Goal: Task Accomplishment & Management: Manage account settings

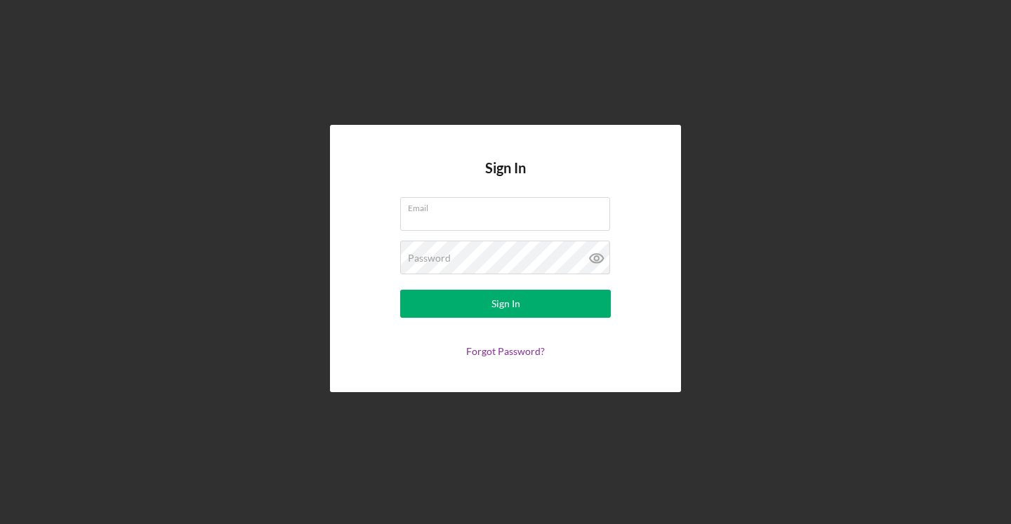
type input "[PERSON_NAME][EMAIL_ADDRESS][DOMAIN_NAME]"
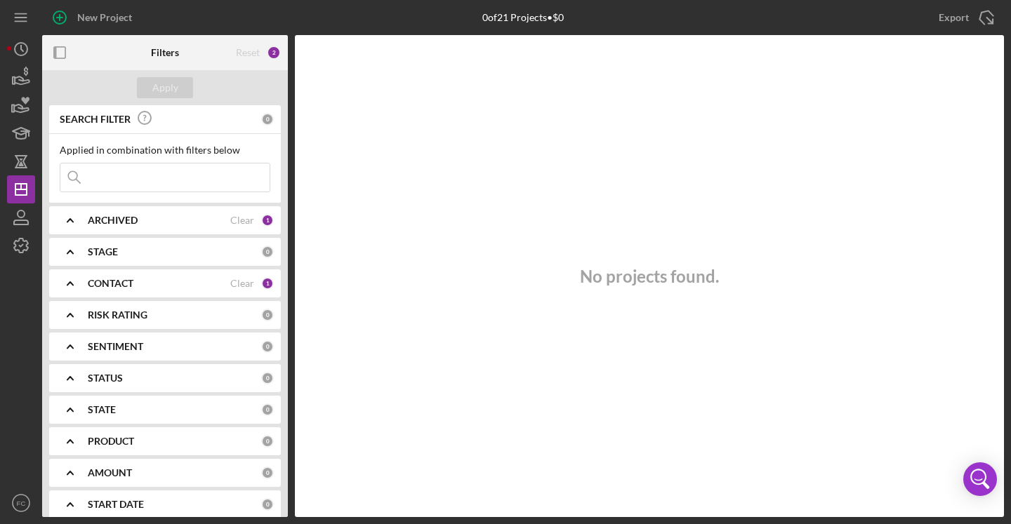
click at [168, 220] on div "ARCHIVED" at bounding box center [159, 220] width 143 height 11
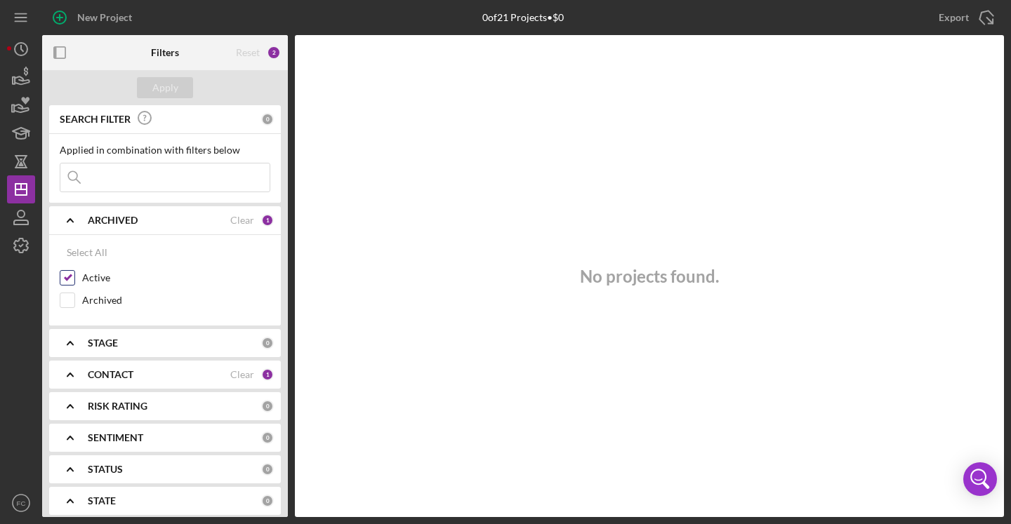
click at [65, 279] on input "Active" at bounding box center [67, 278] width 14 height 14
click at [176, 91] on button "Apply" at bounding box center [165, 87] width 56 height 21
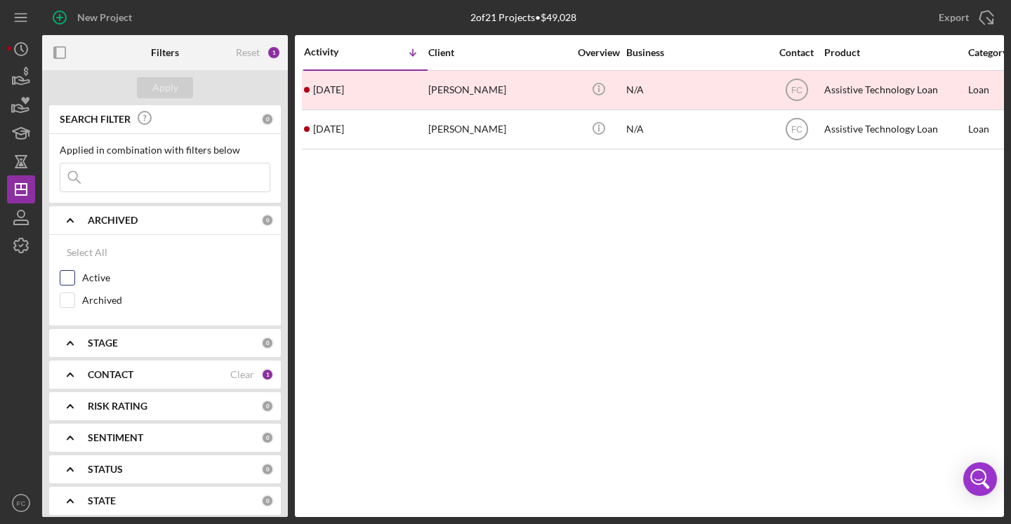
click at [72, 278] on input "Active" at bounding box center [67, 278] width 14 height 14
checkbox input "true"
click at [178, 88] on button "Apply" at bounding box center [165, 87] width 56 height 21
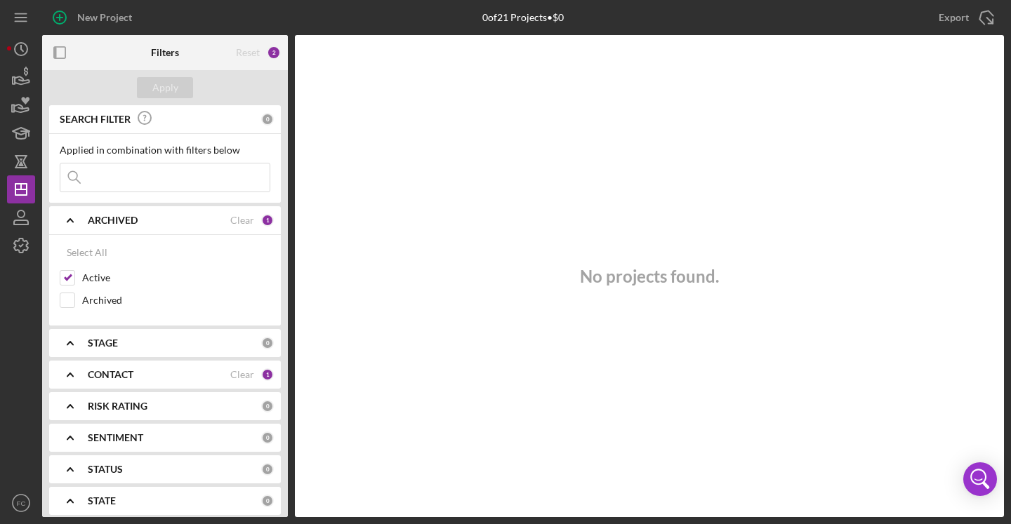
click at [178, 380] on div "CONTACT" at bounding box center [159, 374] width 143 height 11
click at [64, 435] on input "Me" at bounding box center [67, 432] width 14 height 14
checkbox input "false"
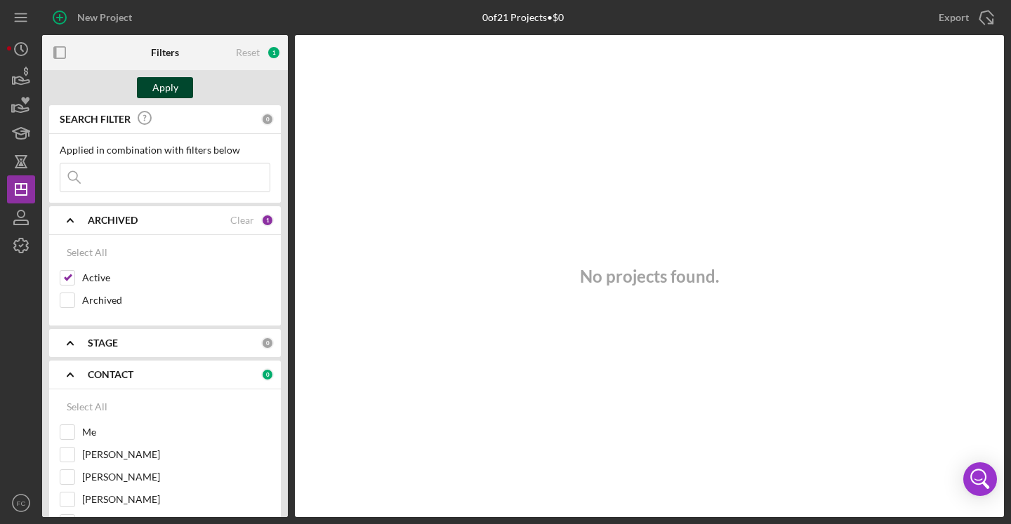
click at [161, 87] on div "Apply" at bounding box center [165, 87] width 26 height 21
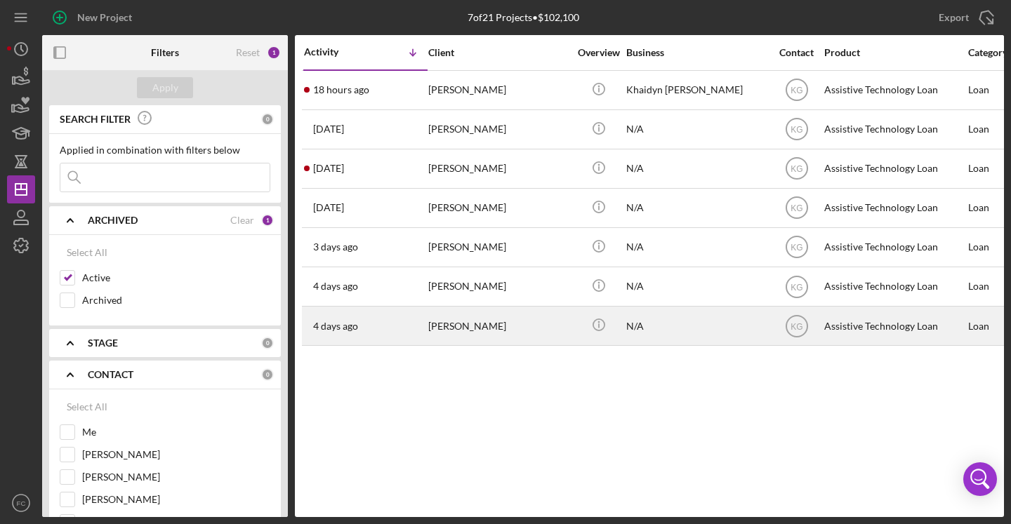
click at [481, 326] on div "[PERSON_NAME]" at bounding box center [498, 325] width 140 height 37
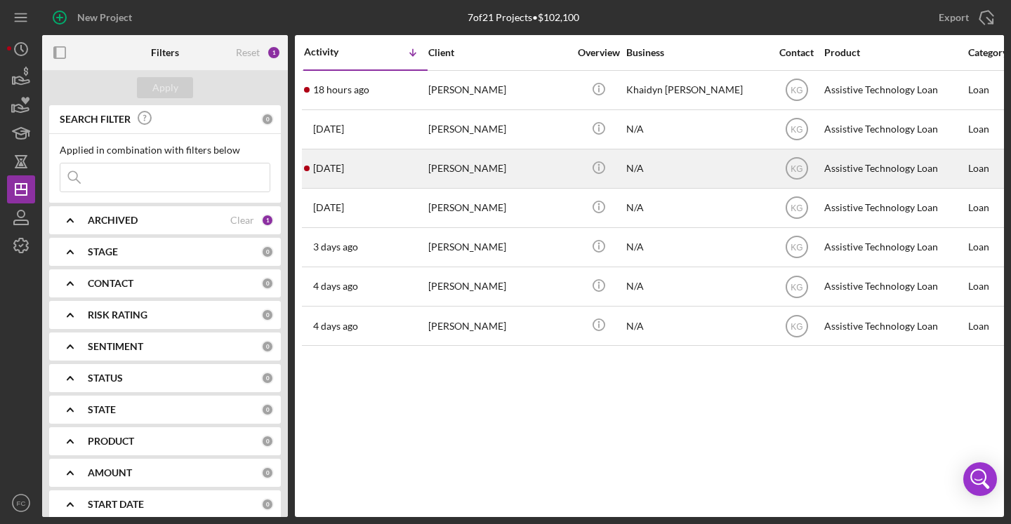
click at [482, 169] on div "[PERSON_NAME]" at bounding box center [498, 168] width 140 height 37
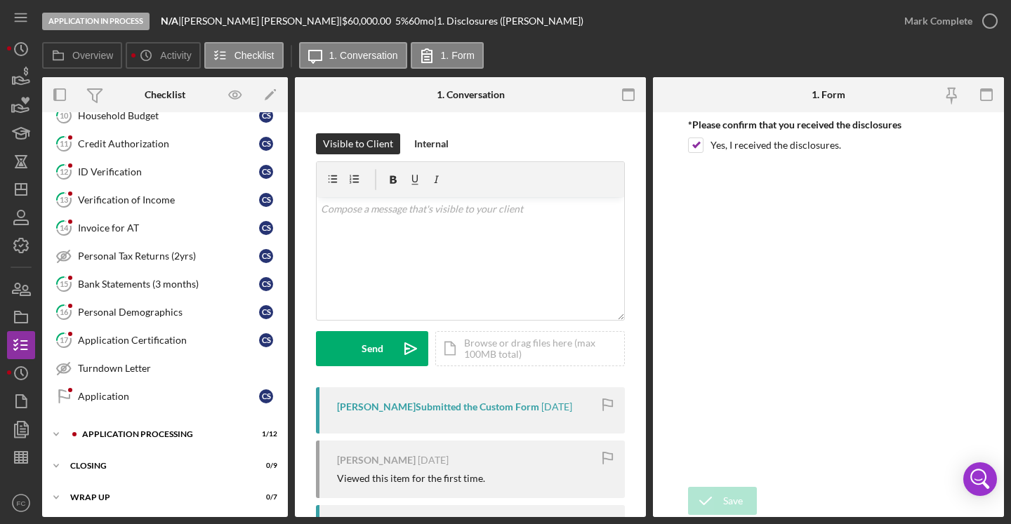
scroll to position [329, 0]
click at [171, 430] on div "Application Processing" at bounding box center [176, 432] width 188 height 8
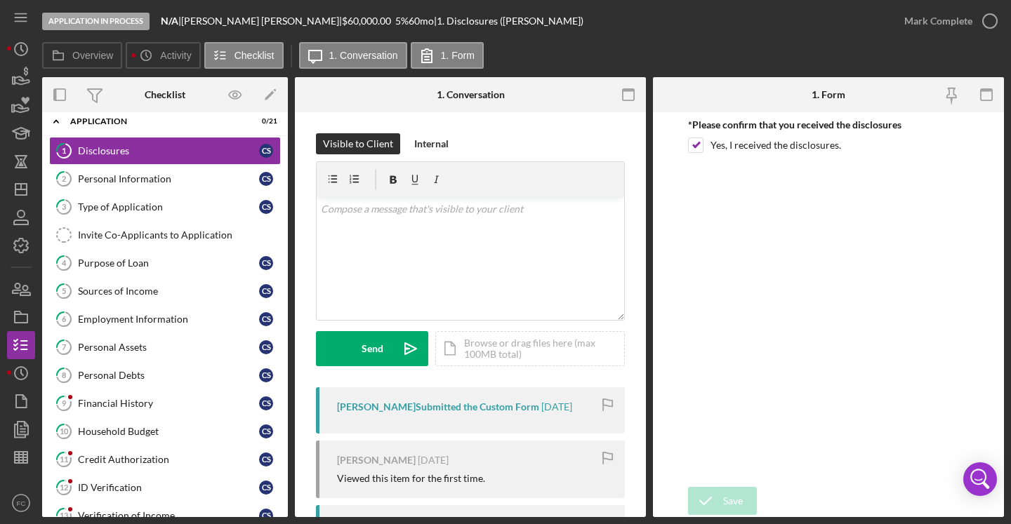
scroll to position [0, 0]
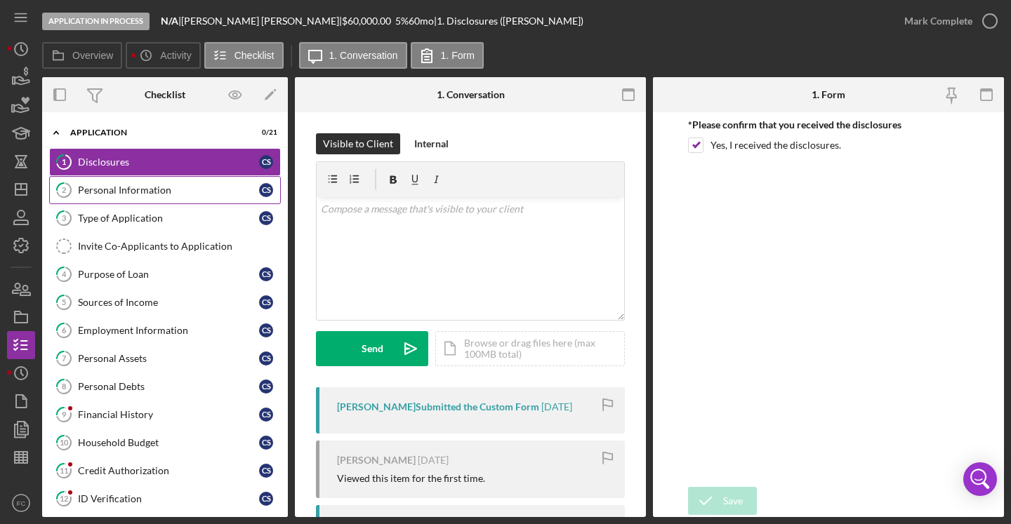
click at [147, 198] on link "2 Personal Information C S" at bounding box center [165, 190] width 232 height 28
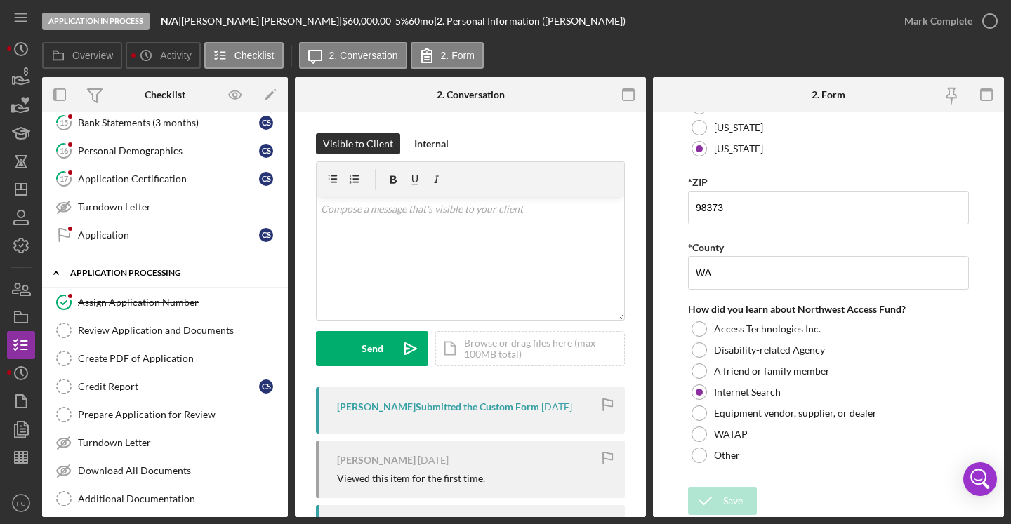
scroll to position [489, 0]
click at [29, 191] on icon "Icon/Dashboard" at bounding box center [21, 189] width 35 height 35
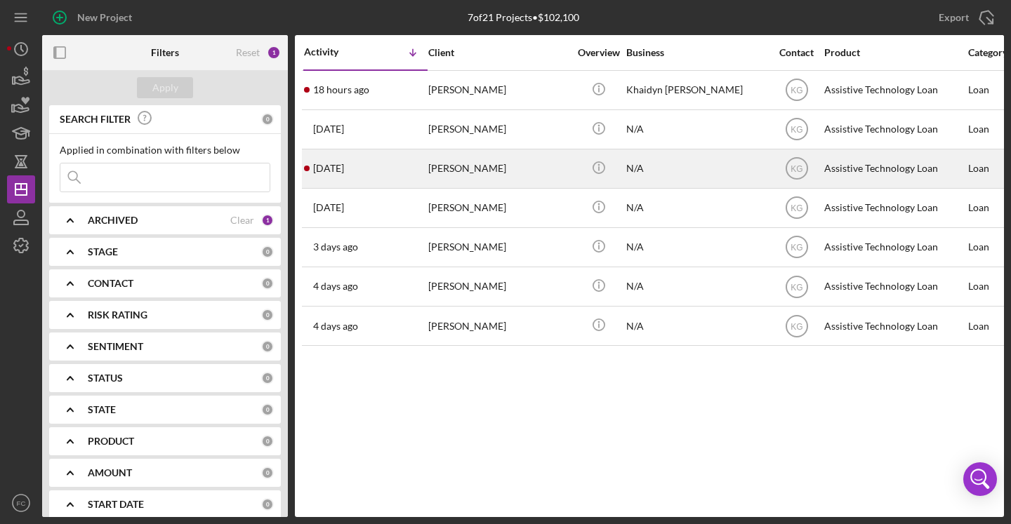
click at [477, 168] on div "[PERSON_NAME]" at bounding box center [498, 168] width 140 height 37
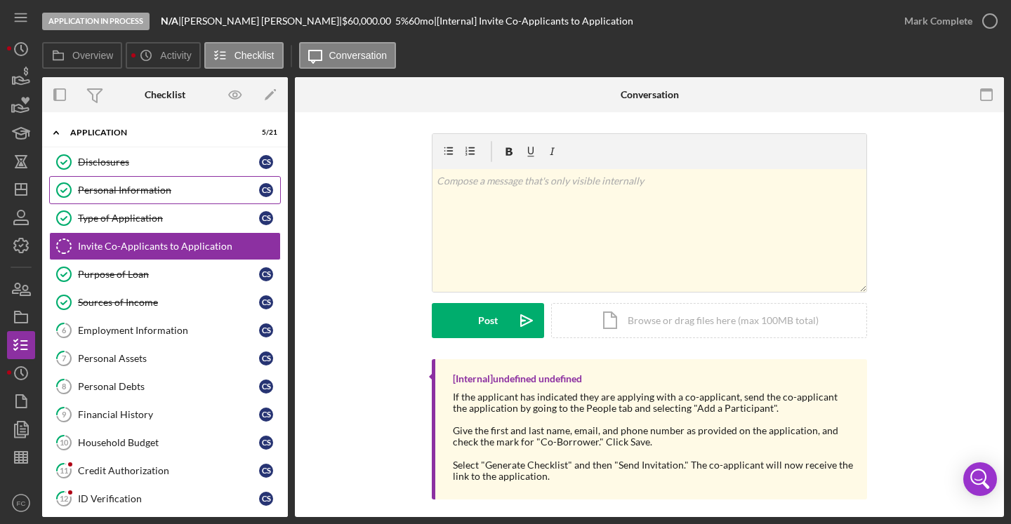
click at [161, 190] on div "Personal Information" at bounding box center [168, 190] width 181 height 11
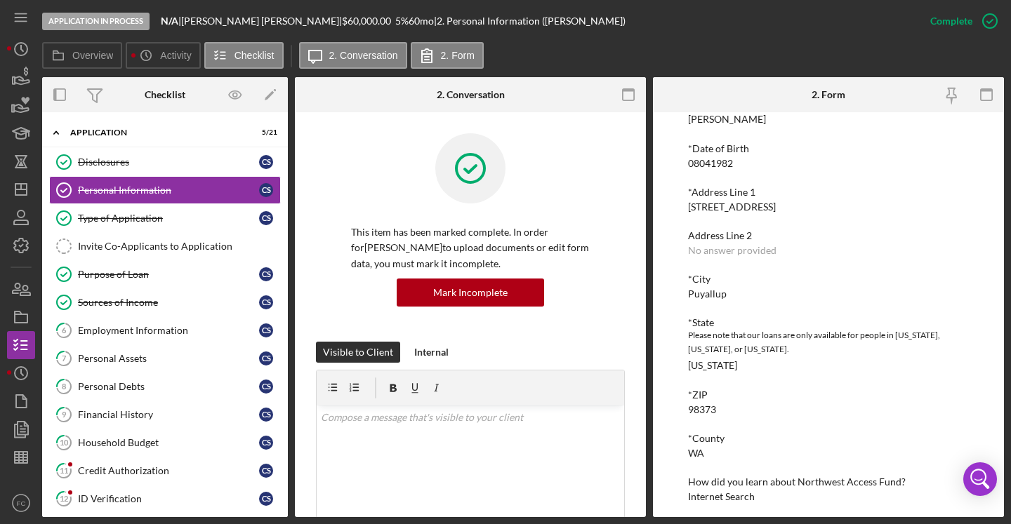
scroll to position [177, 0]
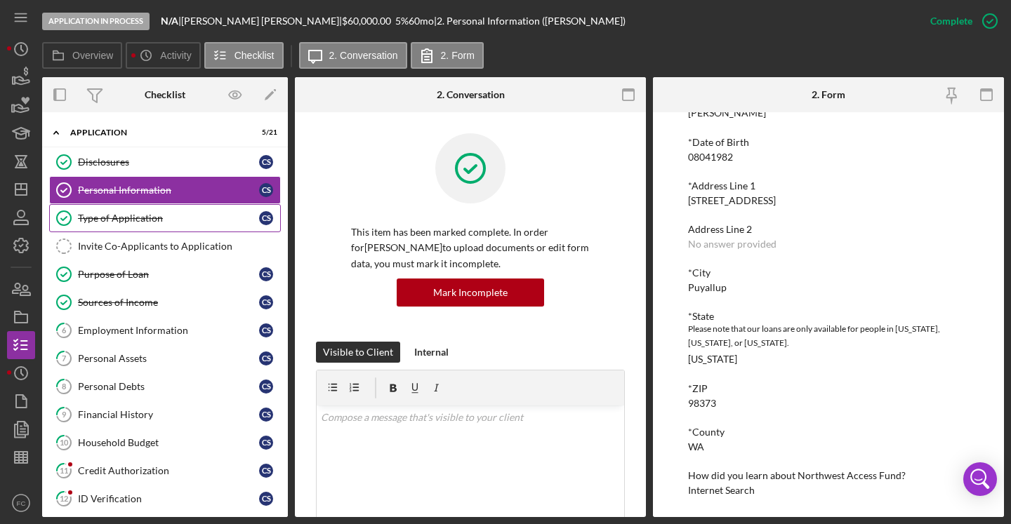
click at [143, 223] on div "Type of Application" at bounding box center [168, 218] width 181 height 11
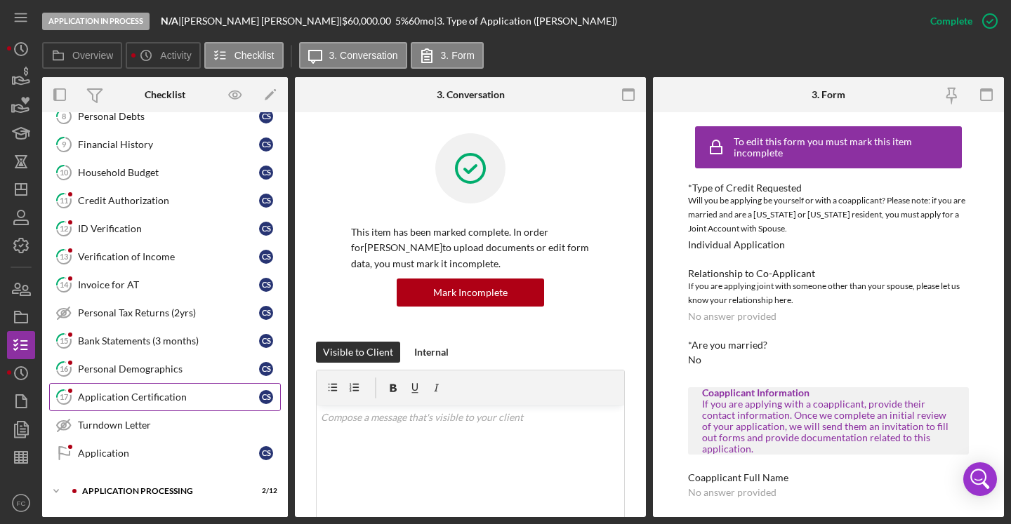
scroll to position [329, 0]
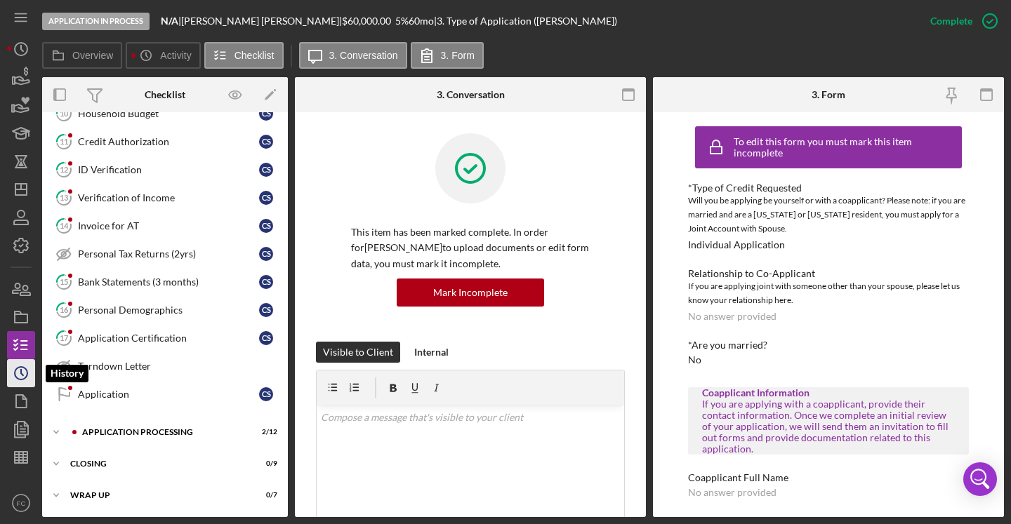
click at [20, 375] on icon "Icon/History" at bounding box center [21, 373] width 35 height 35
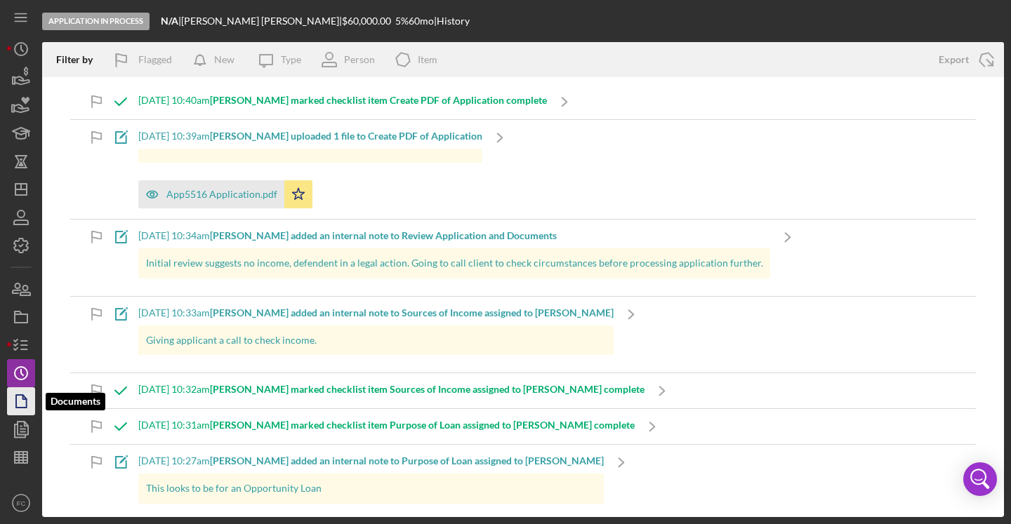
click at [17, 403] on icon "button" at bounding box center [21, 401] width 35 height 35
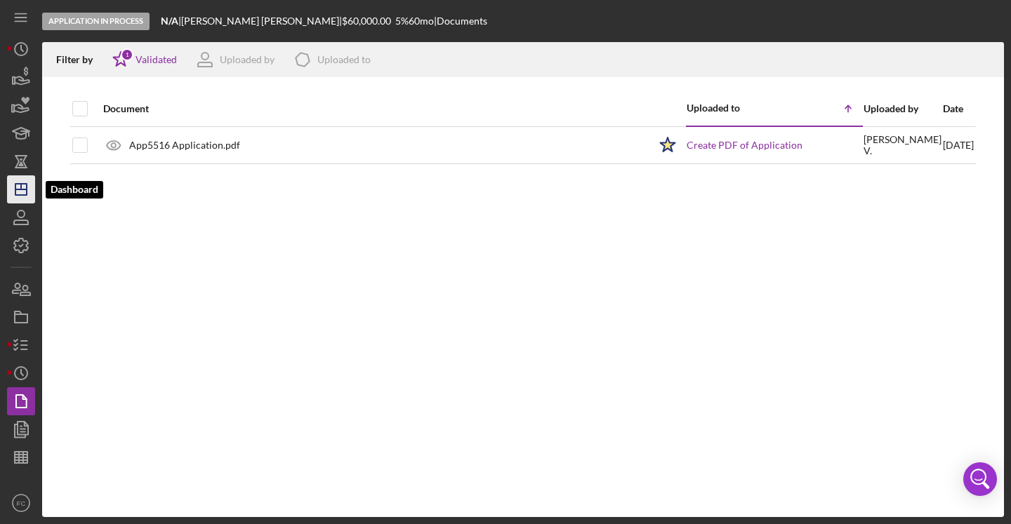
click at [27, 194] on polygon "button" at bounding box center [20, 189] width 11 height 11
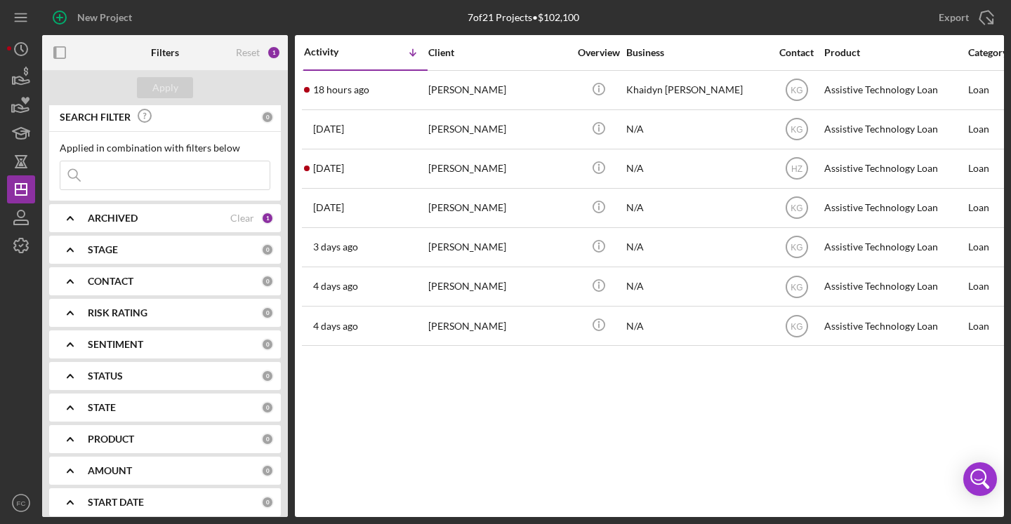
scroll to position [3, 0]
click at [213, 283] on div "CONTACT" at bounding box center [174, 280] width 173 height 11
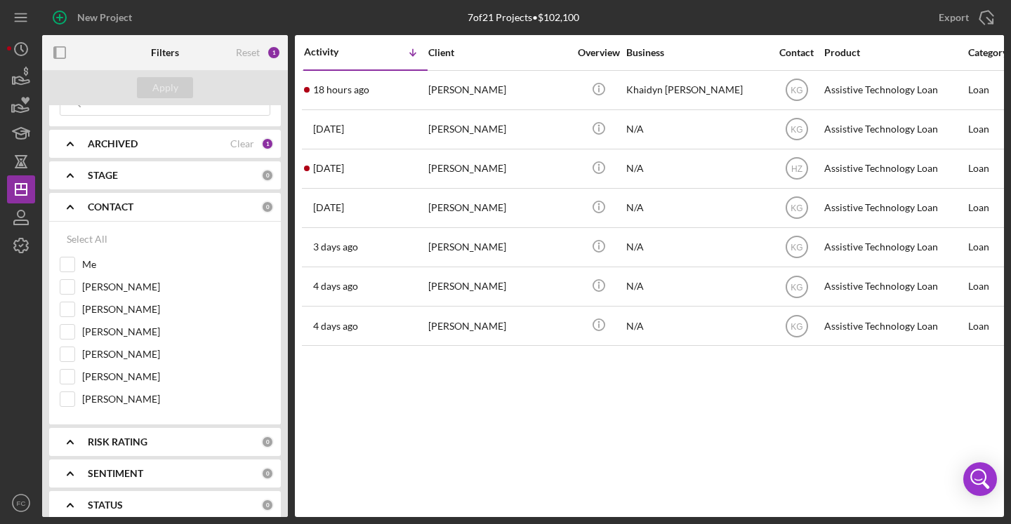
scroll to position [0, 0]
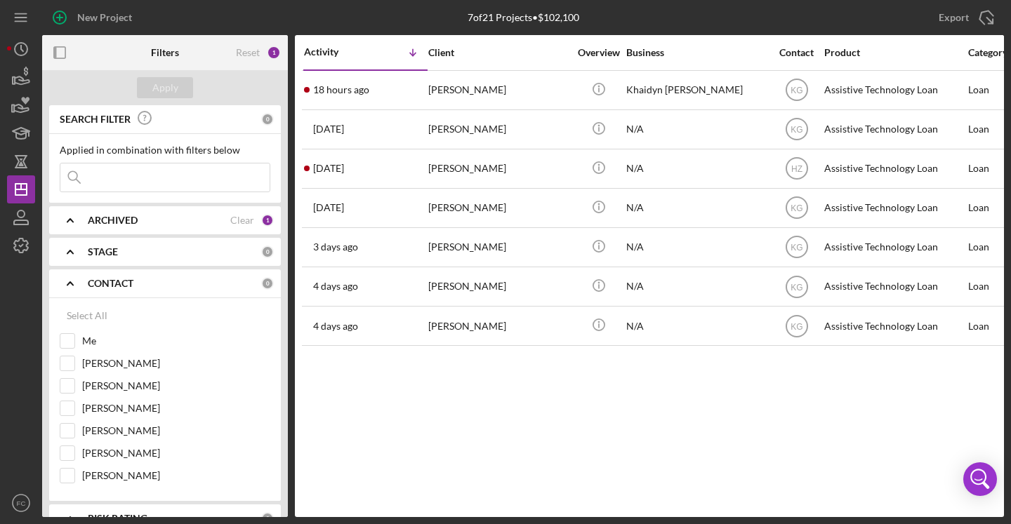
click at [201, 215] on div "ARCHIVED" at bounding box center [159, 220] width 143 height 11
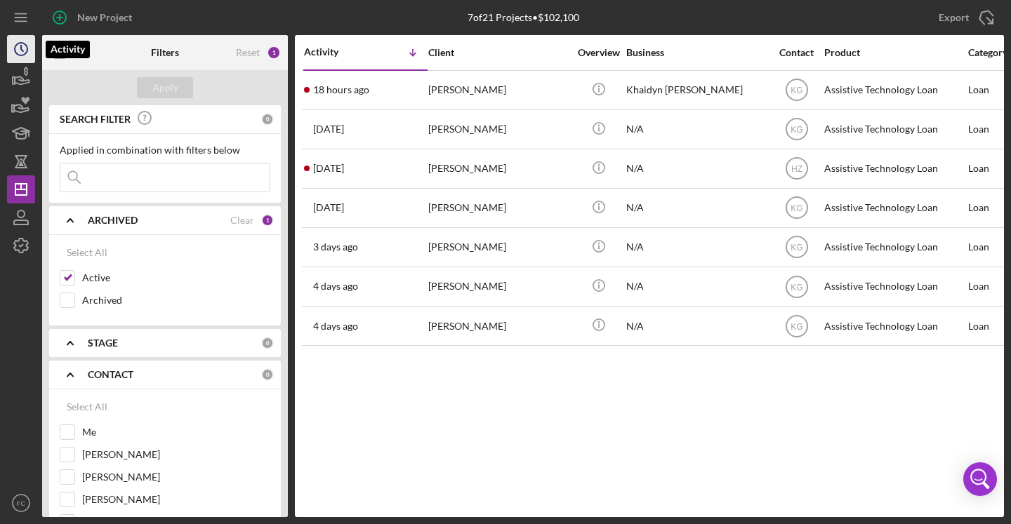
click at [20, 48] on icon "Icon/History" at bounding box center [21, 49] width 35 height 35
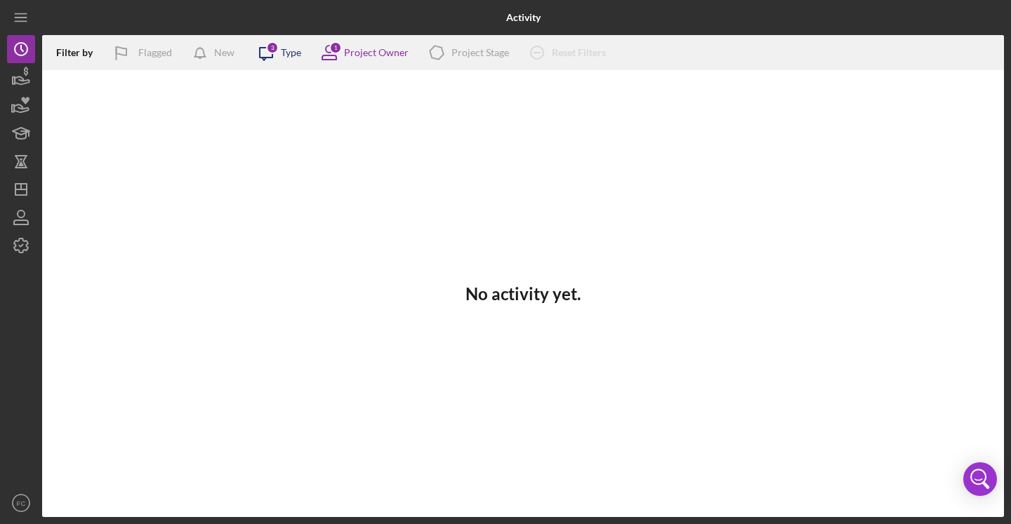
click at [276, 53] on icon "Icon/Message" at bounding box center [266, 52] width 35 height 35
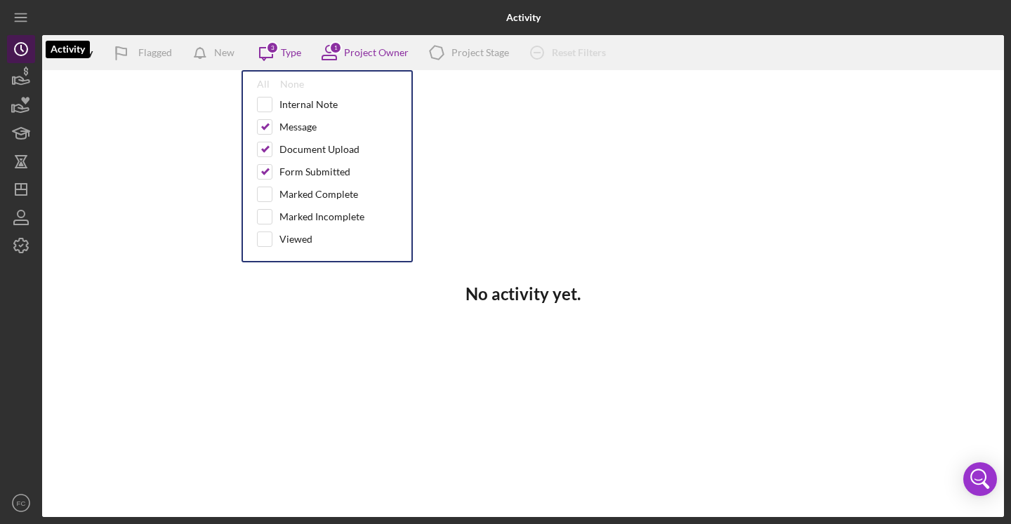
click at [20, 44] on icon "Icon/History" at bounding box center [21, 49] width 35 height 35
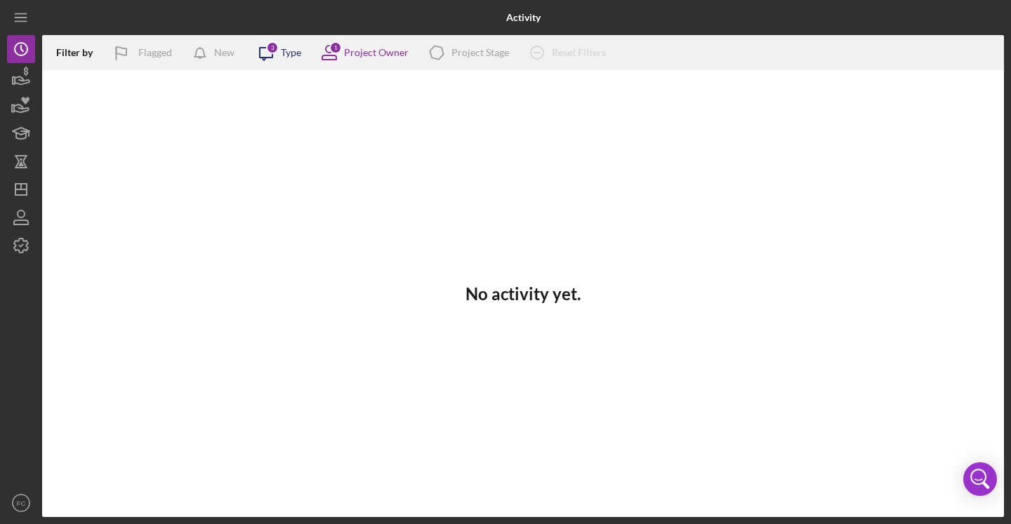
click at [274, 55] on icon "Icon/Message" at bounding box center [266, 52] width 35 height 35
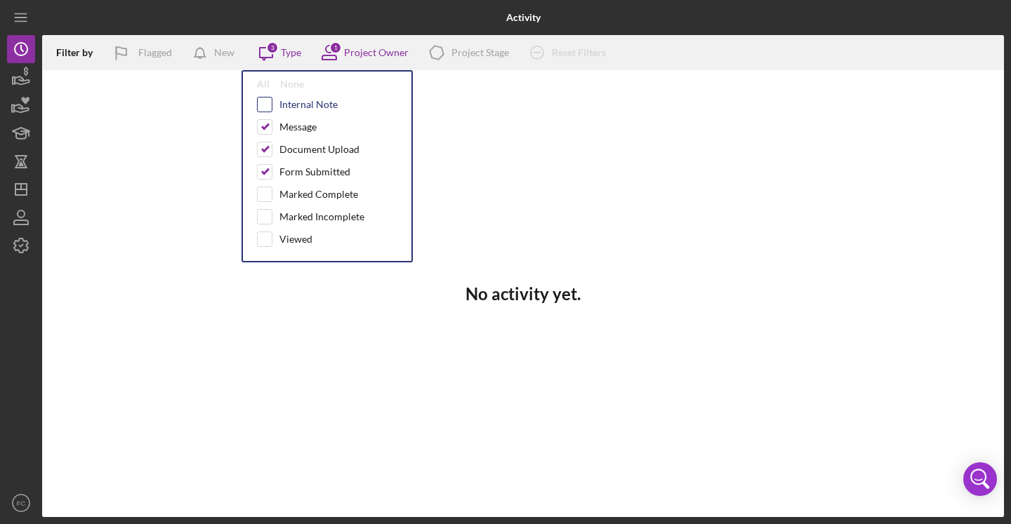
click at [267, 104] on input "checkbox" at bounding box center [265, 105] width 14 height 14
checkbox input "false"
click at [9, 50] on icon "Icon/History" at bounding box center [21, 49] width 35 height 35
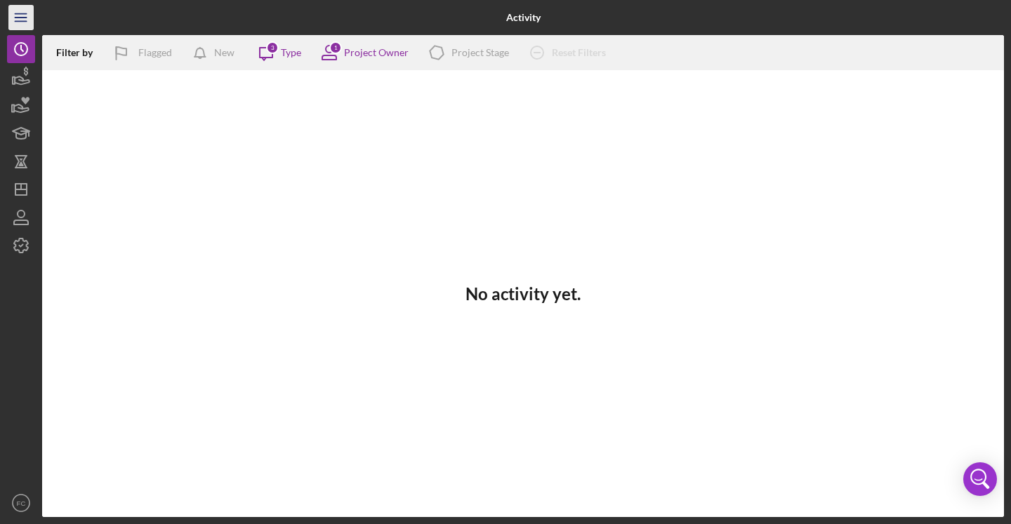
click at [22, 23] on icon "Icon/Menu" at bounding box center [22, 18] width 32 height 32
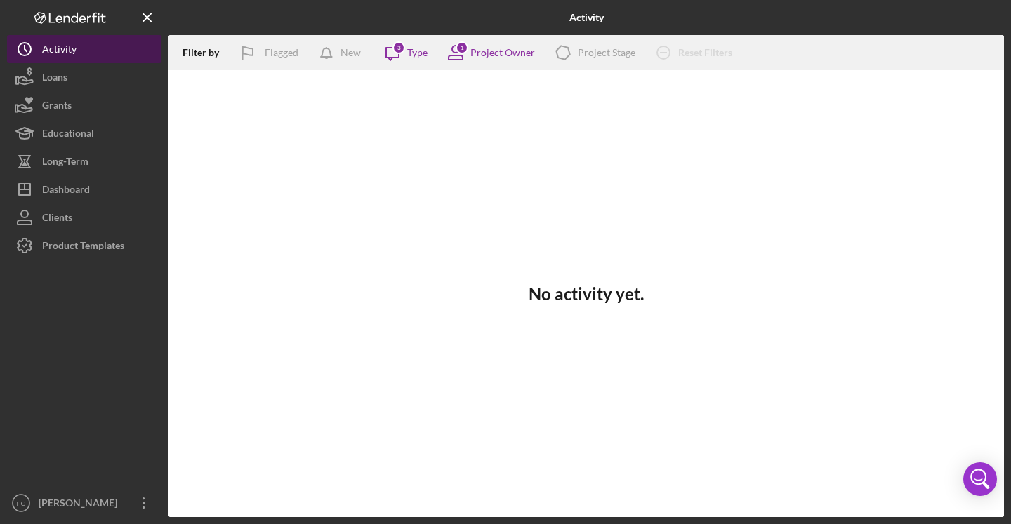
click at [58, 58] on div "Activity" at bounding box center [59, 51] width 34 height 32
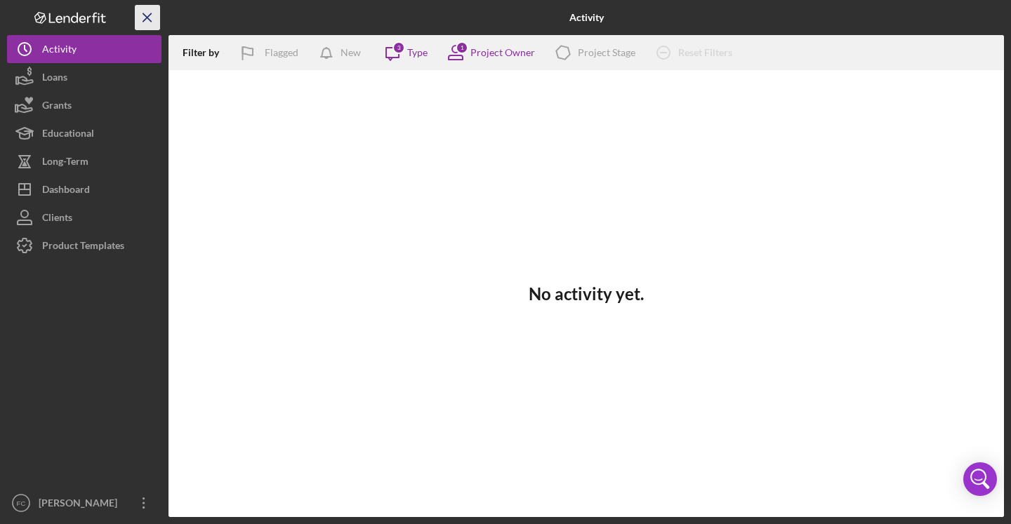
click at [152, 13] on icon "Icon/Menu Close" at bounding box center [148, 18] width 32 height 32
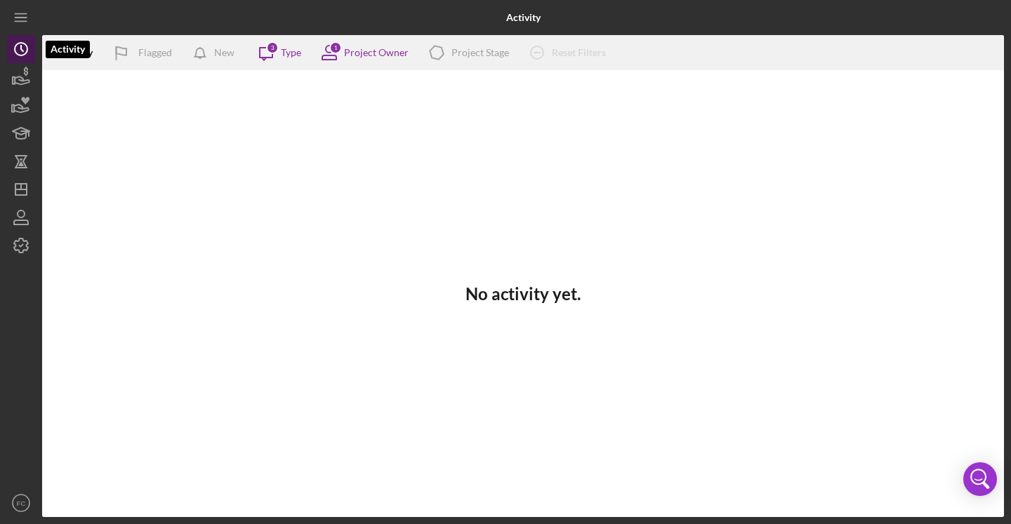
click at [24, 58] on icon "Icon/History" at bounding box center [21, 49] width 35 height 35
click at [361, 55] on div "Project Owner" at bounding box center [376, 52] width 65 height 11
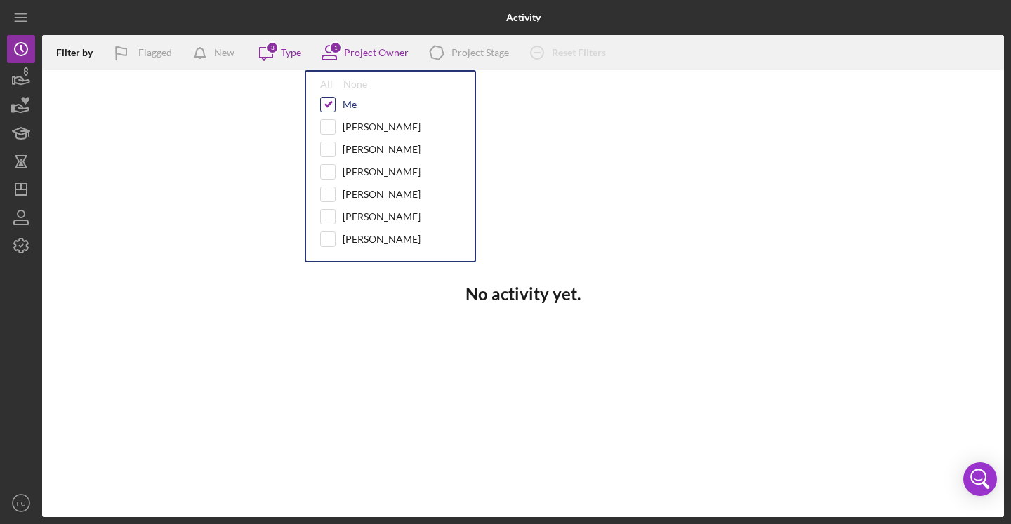
click at [327, 106] on input "checkbox" at bounding box center [328, 105] width 14 height 14
checkbox input "false"
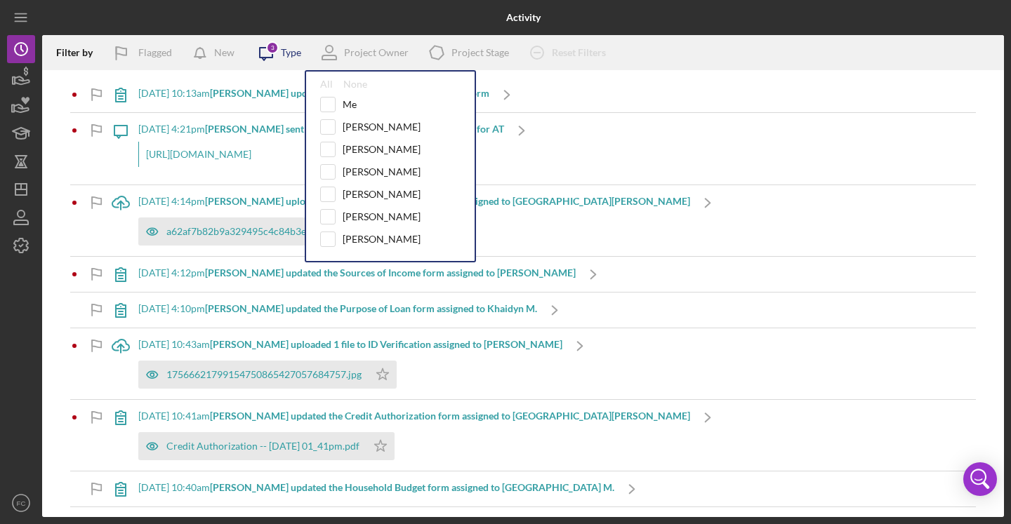
click at [284, 53] on div "Type" at bounding box center [291, 52] width 20 height 11
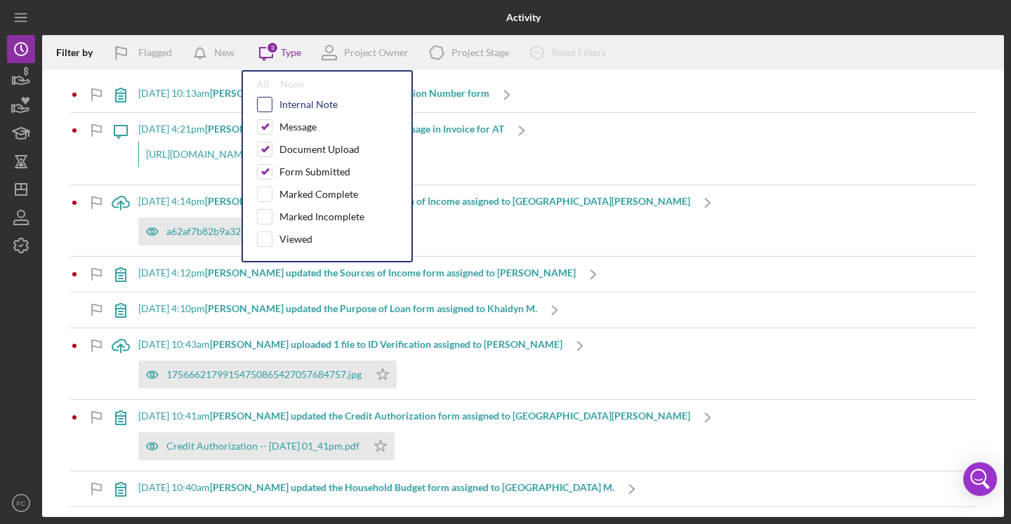
click at [269, 105] on input "checkbox" at bounding box center [265, 105] width 14 height 14
checkbox input "true"
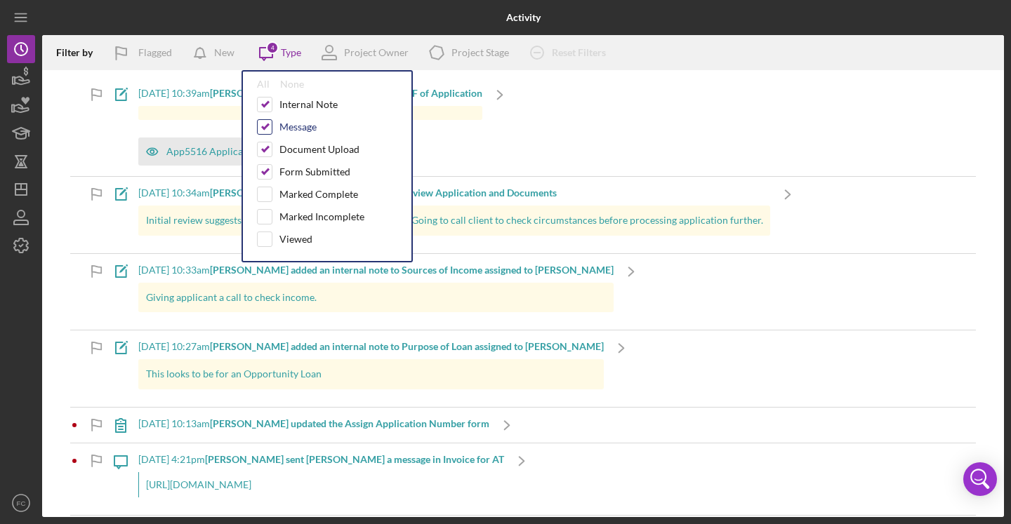
click at [269, 124] on input "checkbox" at bounding box center [265, 127] width 14 height 14
checkbox input "false"
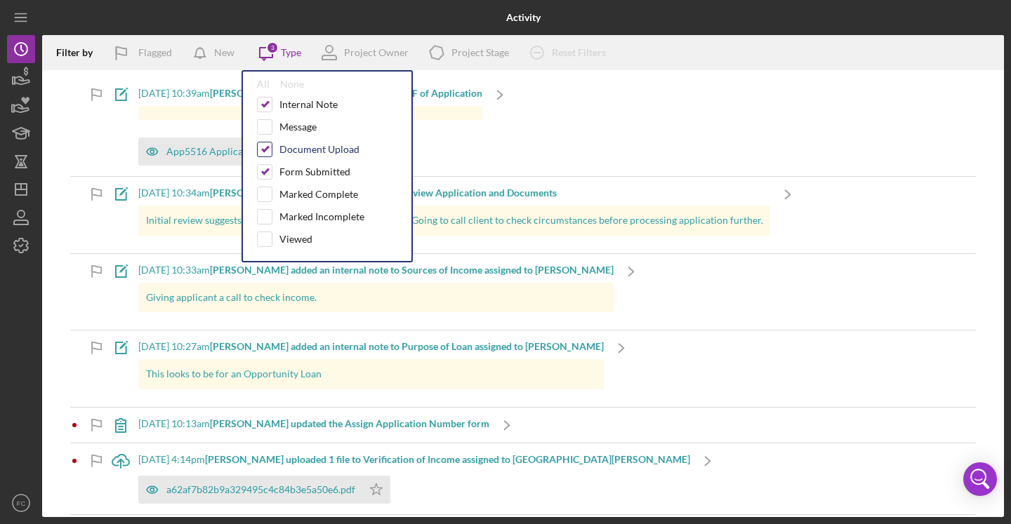
click at [266, 147] on input "checkbox" at bounding box center [265, 150] width 14 height 14
checkbox input "false"
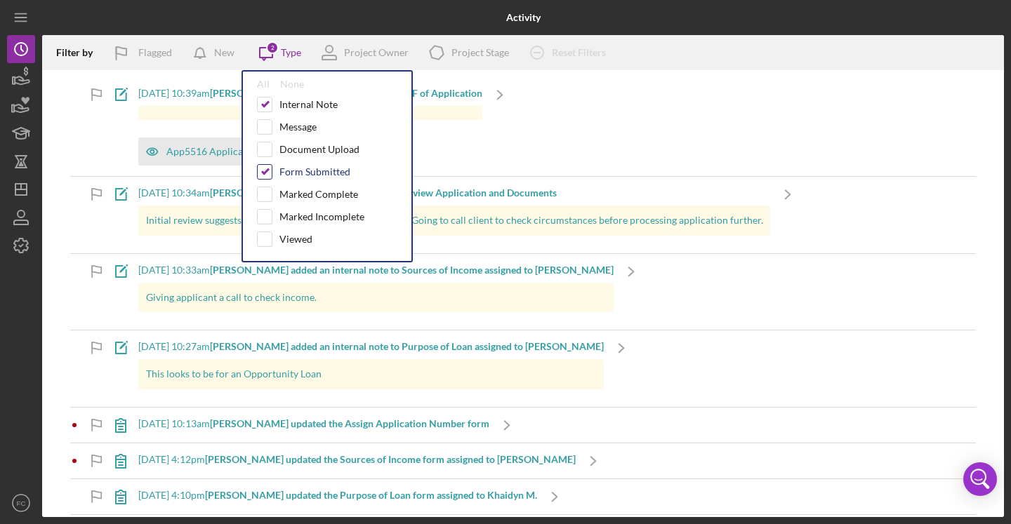
click at [266, 170] on input "checkbox" at bounding box center [265, 172] width 14 height 14
checkbox input "false"
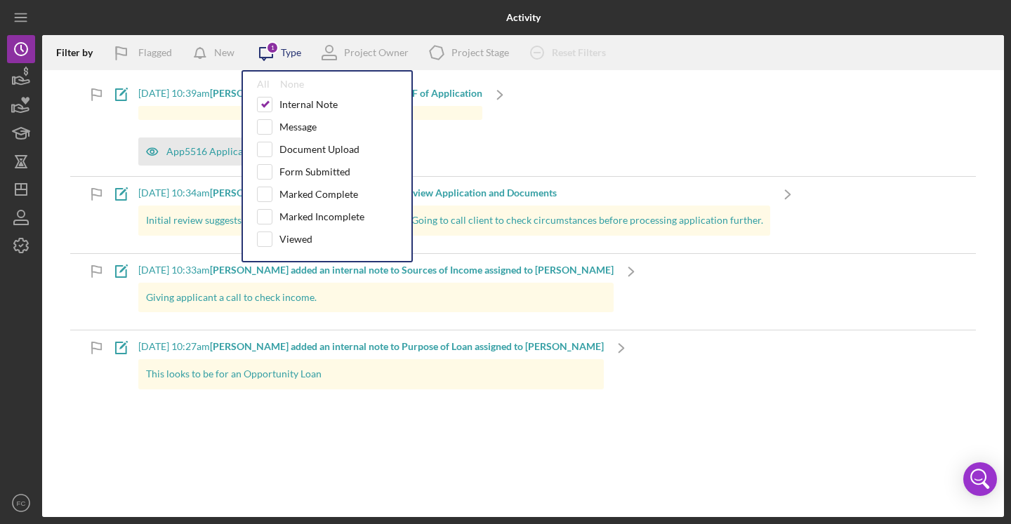
click at [280, 54] on icon "Icon/Message" at bounding box center [266, 52] width 35 height 35
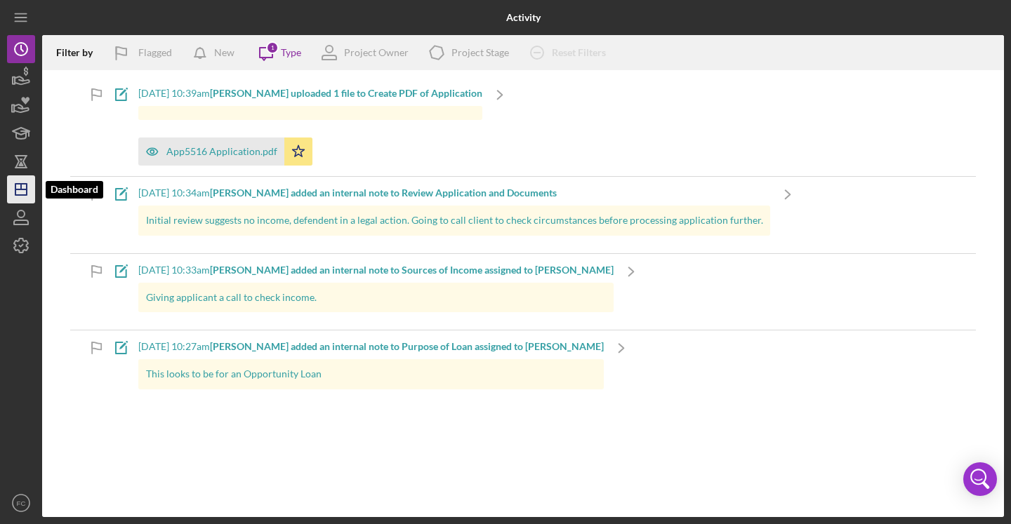
click at [27, 191] on polygon "button" at bounding box center [20, 189] width 11 height 11
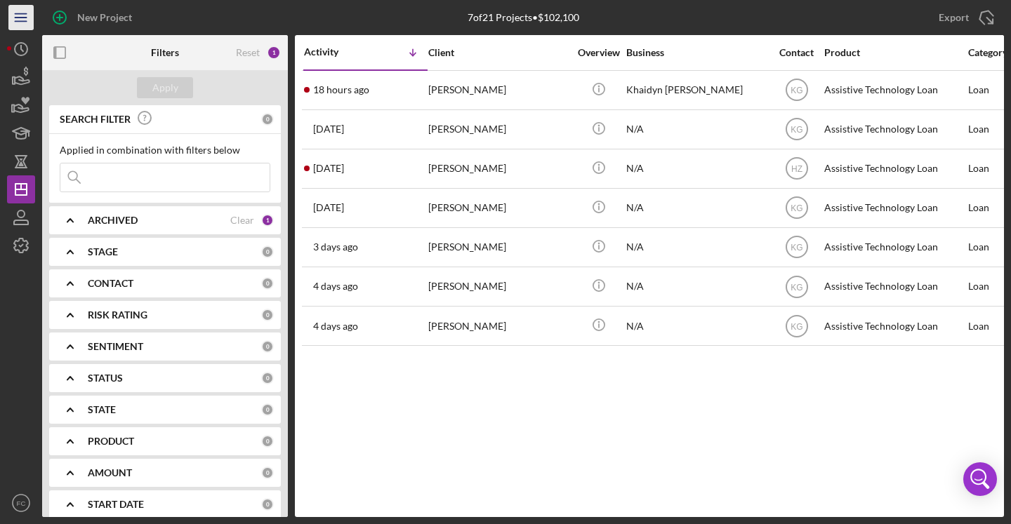
click at [21, 18] on line "button" at bounding box center [20, 18] width 11 height 0
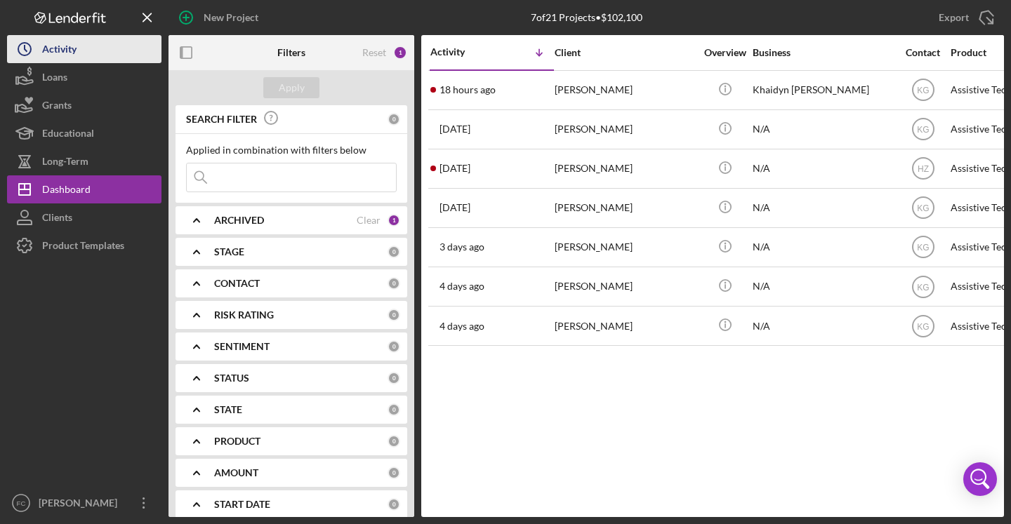
click at [93, 51] on button "Icon/History Activity" at bounding box center [84, 49] width 154 height 28
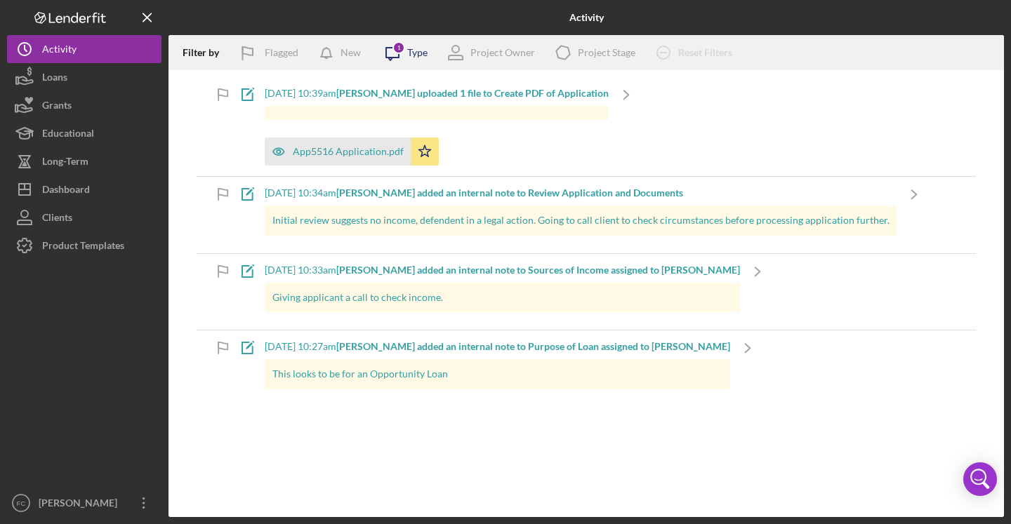
click at [410, 55] on div "Type" at bounding box center [417, 52] width 20 height 11
click at [479, 51] on div "Project Owner" at bounding box center [502, 52] width 65 height 11
